Goal: Information Seeking & Learning: Learn about a topic

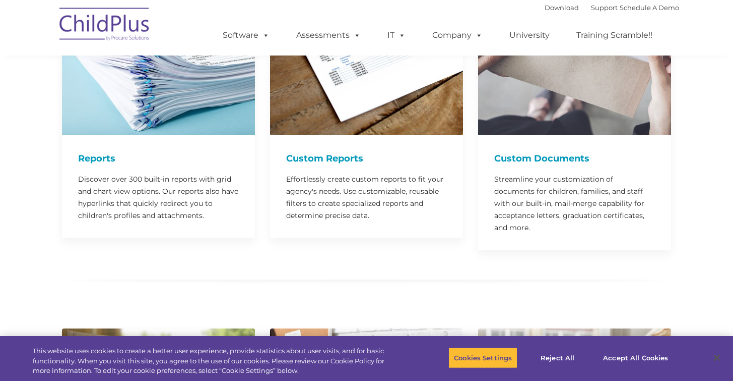
scroll to position [2514, 0]
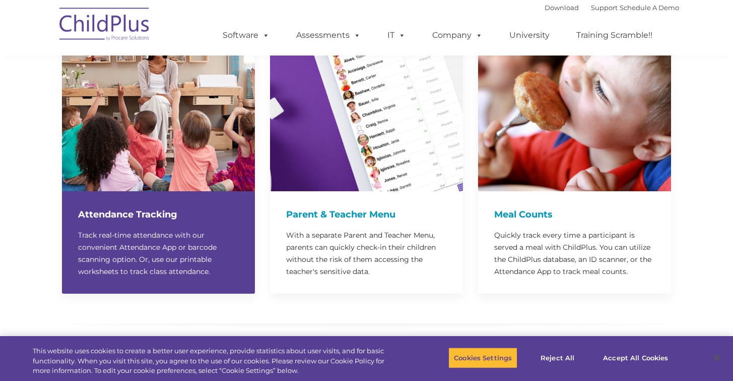
click at [162, 207] on h4 "Attendance Tracking" at bounding box center [158, 214] width 161 height 14
click at [163, 164] on img at bounding box center [158, 94] width 193 height 193
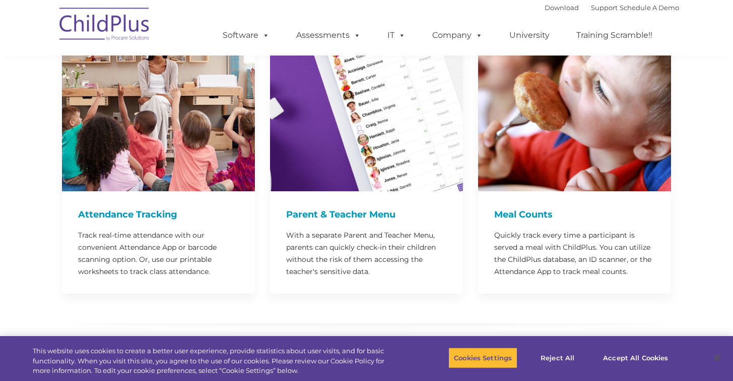
click at [308, 293] on div at bounding box center [366, 323] width 625 height 61
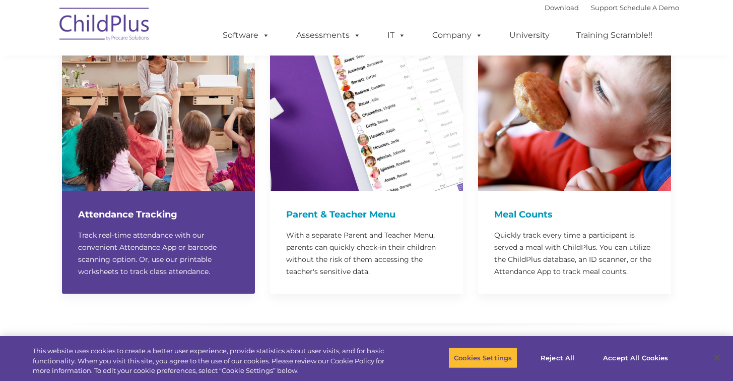
click at [202, 246] on p "Track real-time attendance with our convenient Attendance App or barcode scanni…" at bounding box center [158, 253] width 161 height 48
click at [198, 138] on img at bounding box center [158, 94] width 193 height 193
click at [152, 207] on h4 "Attendance Tracking" at bounding box center [158, 214] width 161 height 14
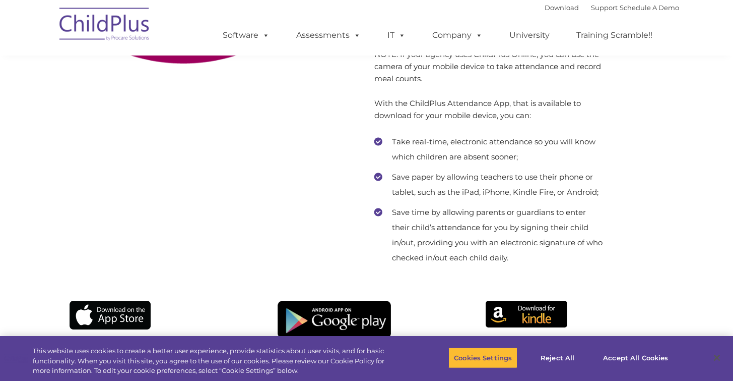
scroll to position [6653, 0]
